Goal: Task Accomplishment & Management: Use online tool/utility

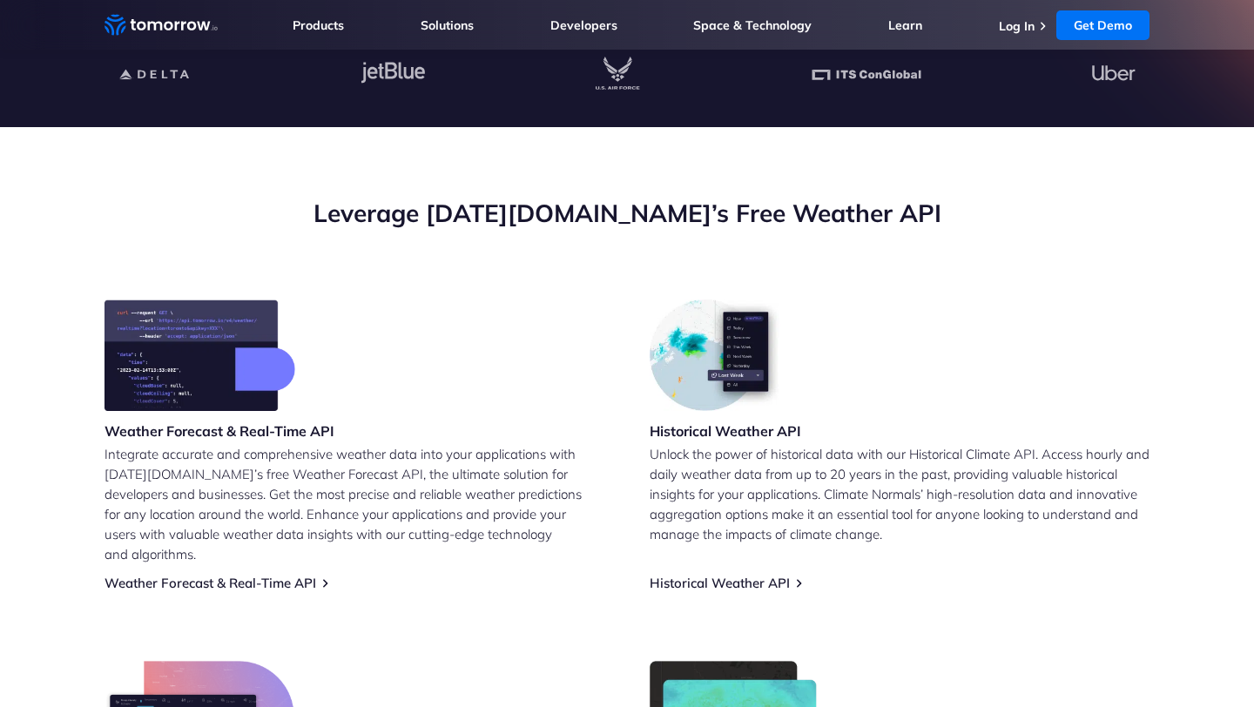
scroll to position [532, 0]
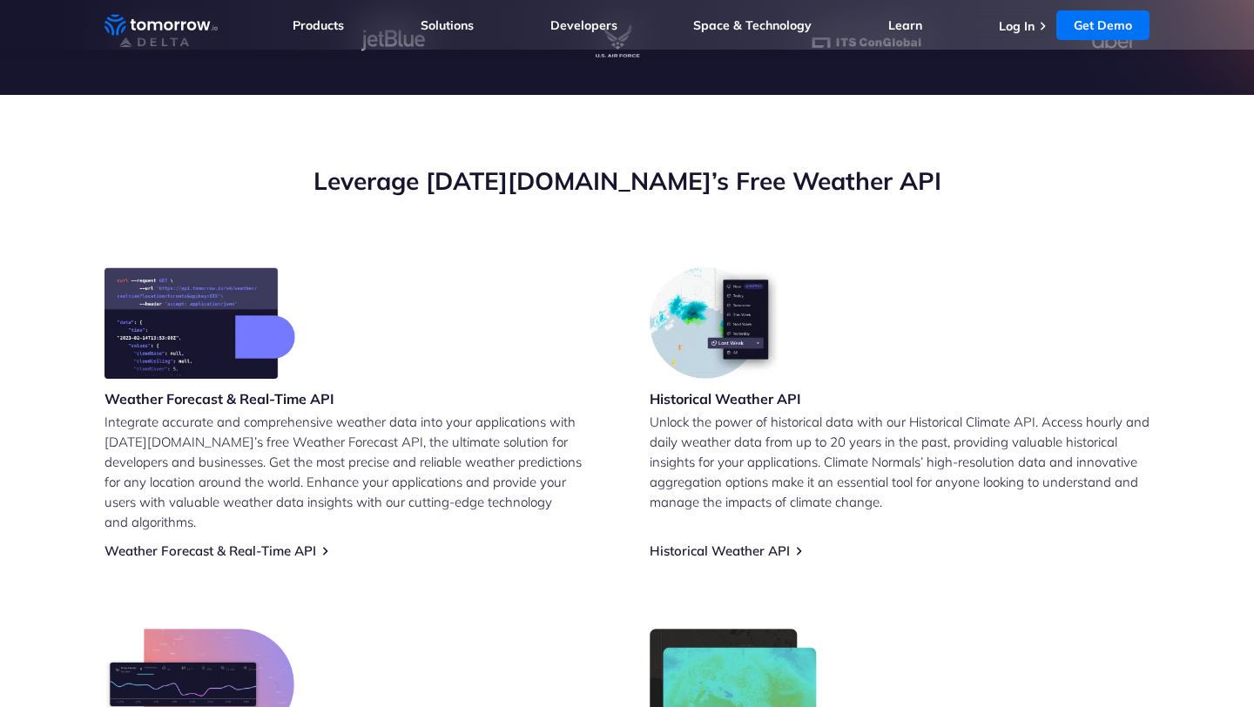
click at [246, 548] on div "Weather Forecast & Real-Time API Integrate accurate and comprehensive weather d…" at bounding box center [627, 583] width 1045 height 633
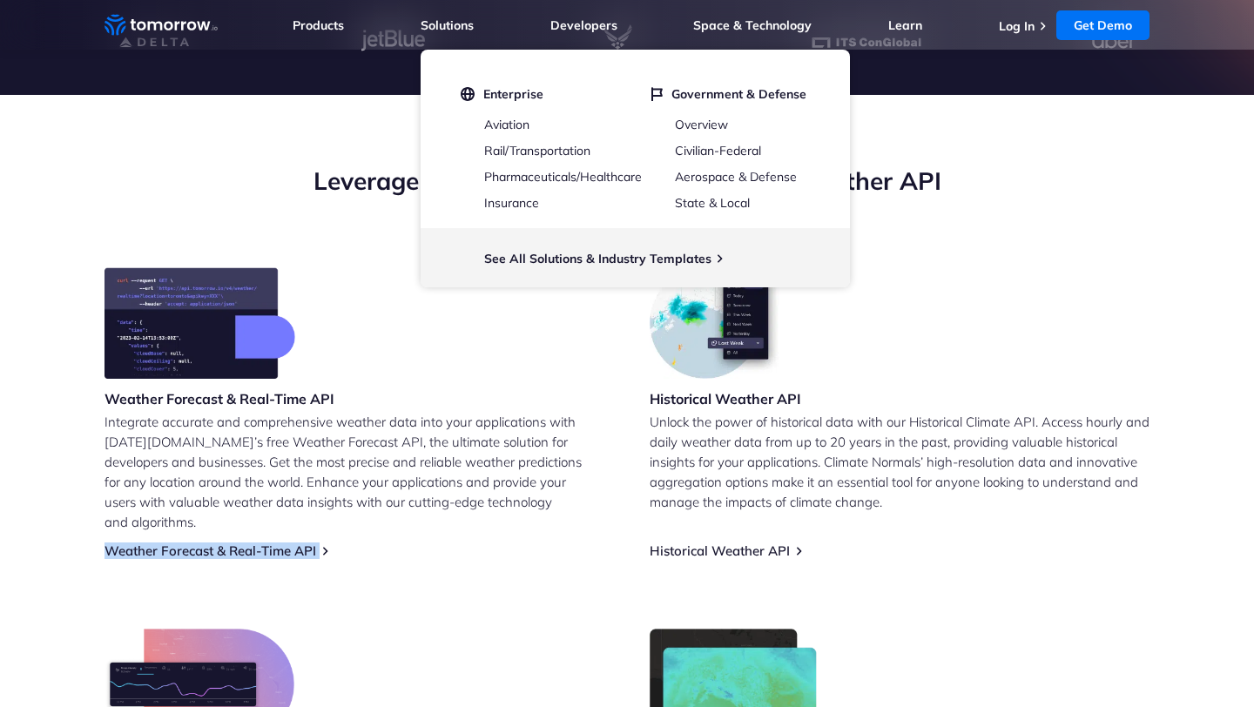
click at [246, 548] on div "Weather Forecast & Real-Time API Integrate accurate and comprehensive weather d…" at bounding box center [627, 583] width 1045 height 633
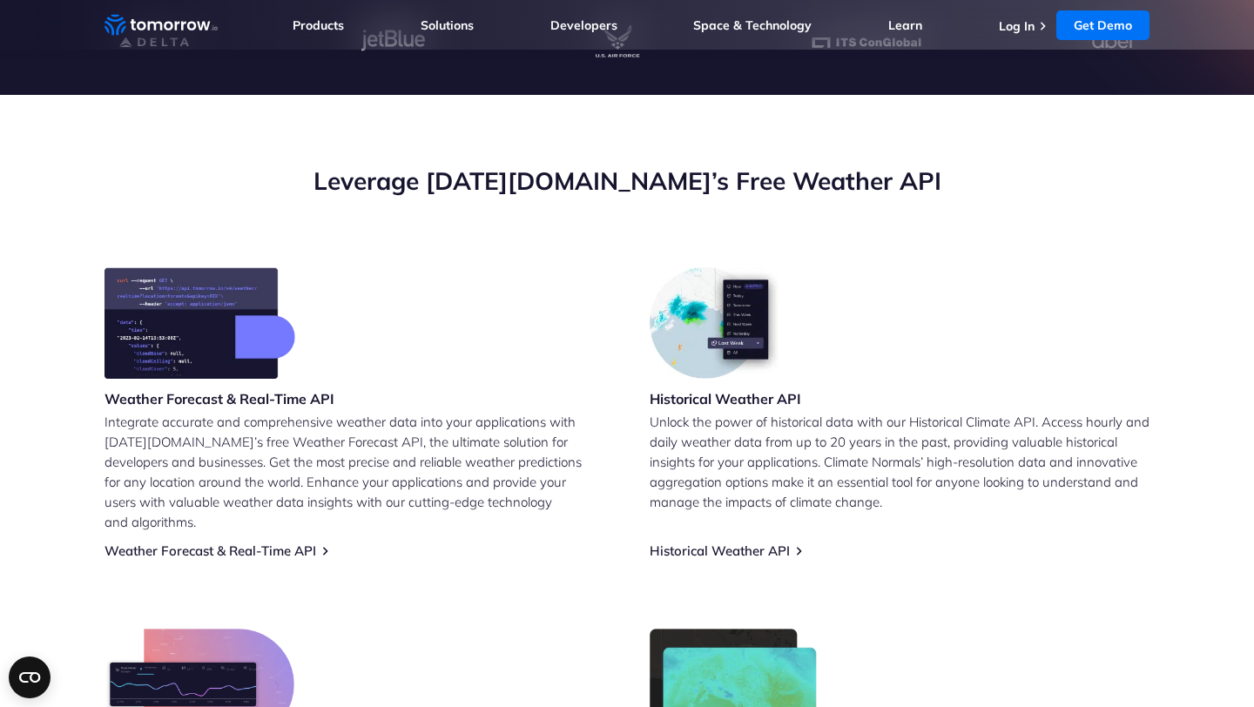
click at [349, 464] on p "Integrate accurate and comprehensive weather data into your applications with T…" at bounding box center [355, 472] width 500 height 120
click at [292, 543] on link "Weather Forecast & Real-Time API" at bounding box center [211, 551] width 212 height 17
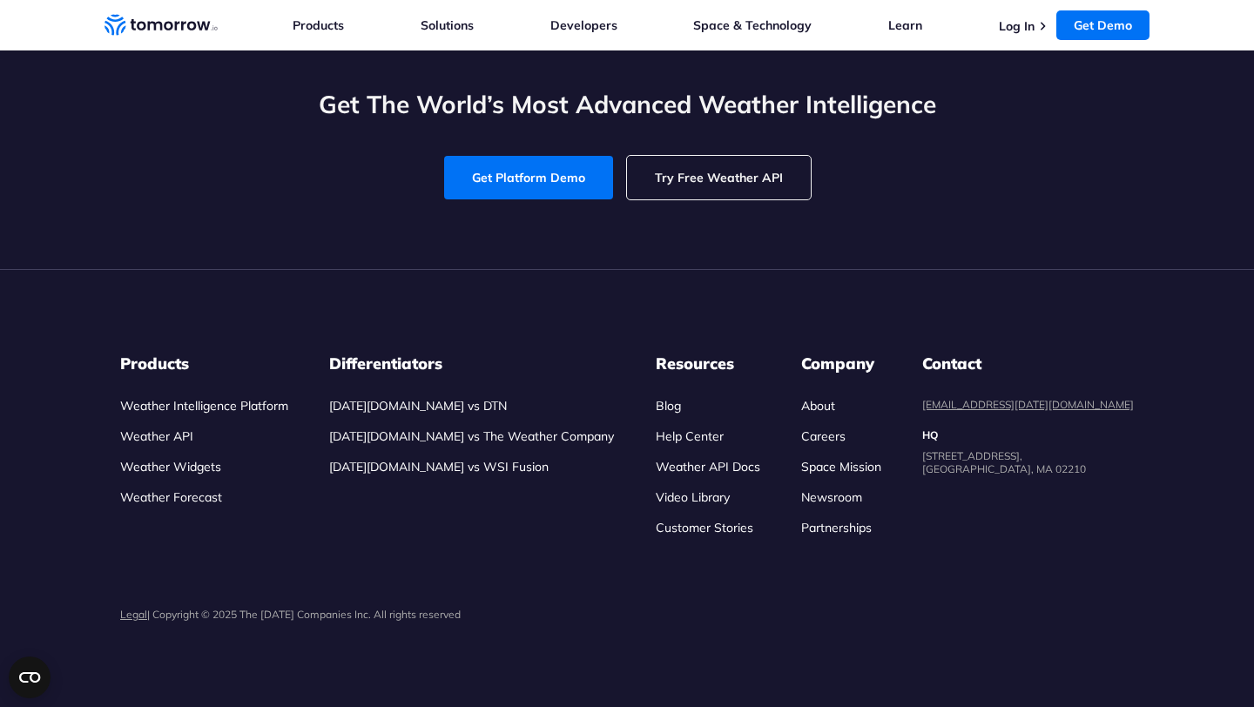
scroll to position [8240, 0]
click at [699, 191] on link "Try Free Weather API" at bounding box center [719, 178] width 184 height 44
